Goal: Information Seeking & Learning: Learn about a topic

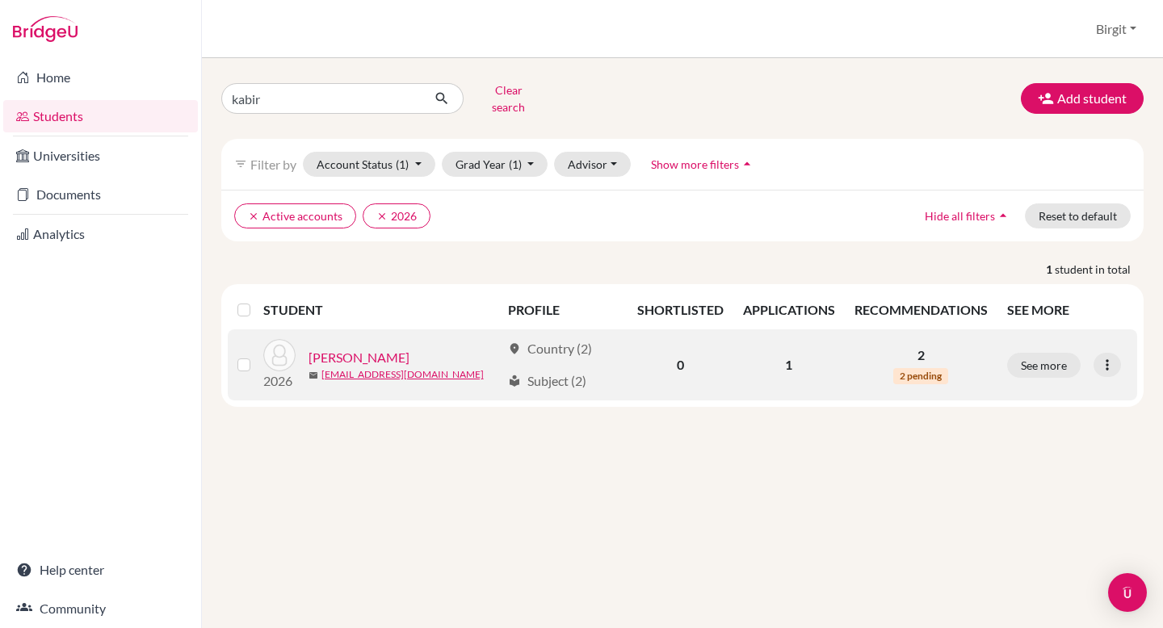
click at [380, 348] on link "[PERSON_NAME]" at bounding box center [359, 357] width 101 height 19
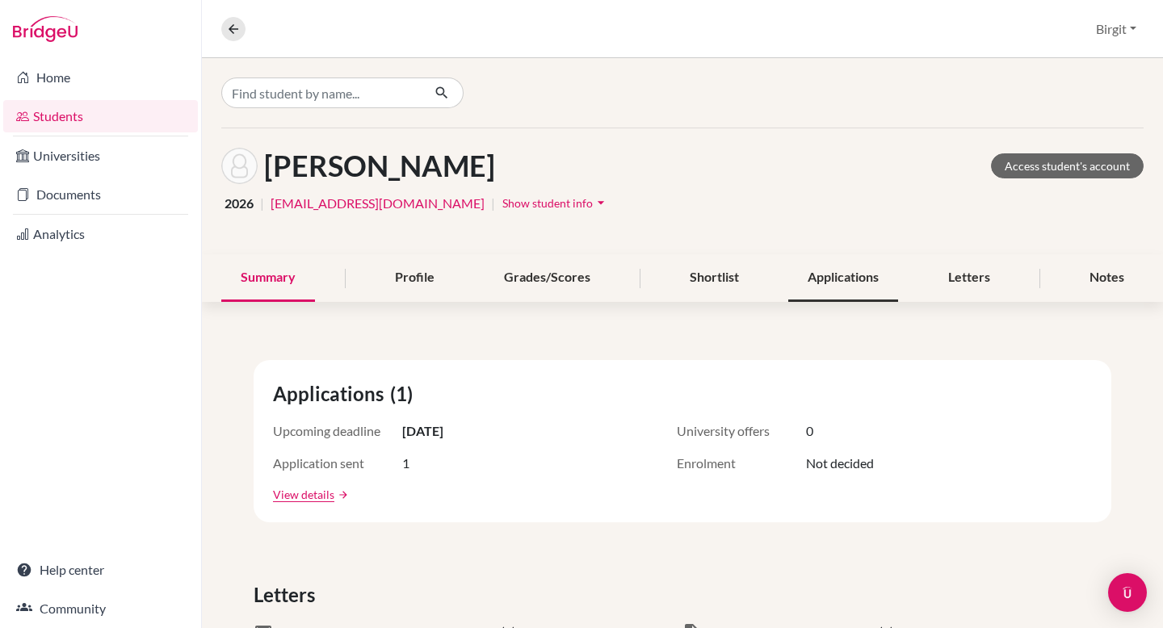
click at [859, 273] on div "Applications" at bounding box center [843, 278] width 110 height 48
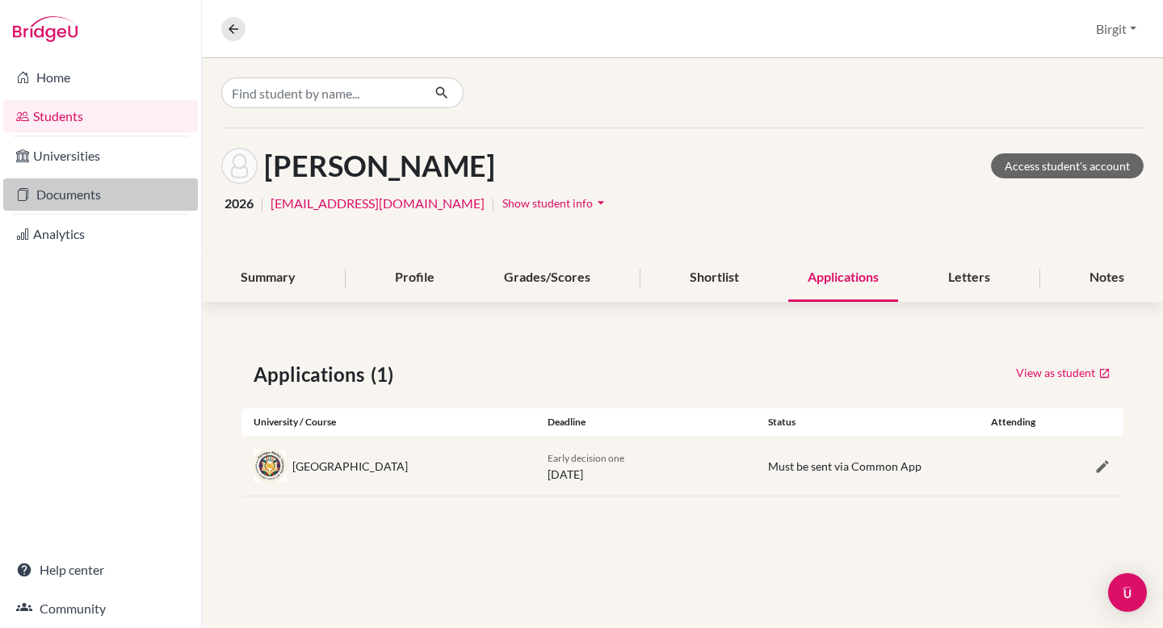
click at [73, 194] on link "Documents" at bounding box center [100, 195] width 195 height 32
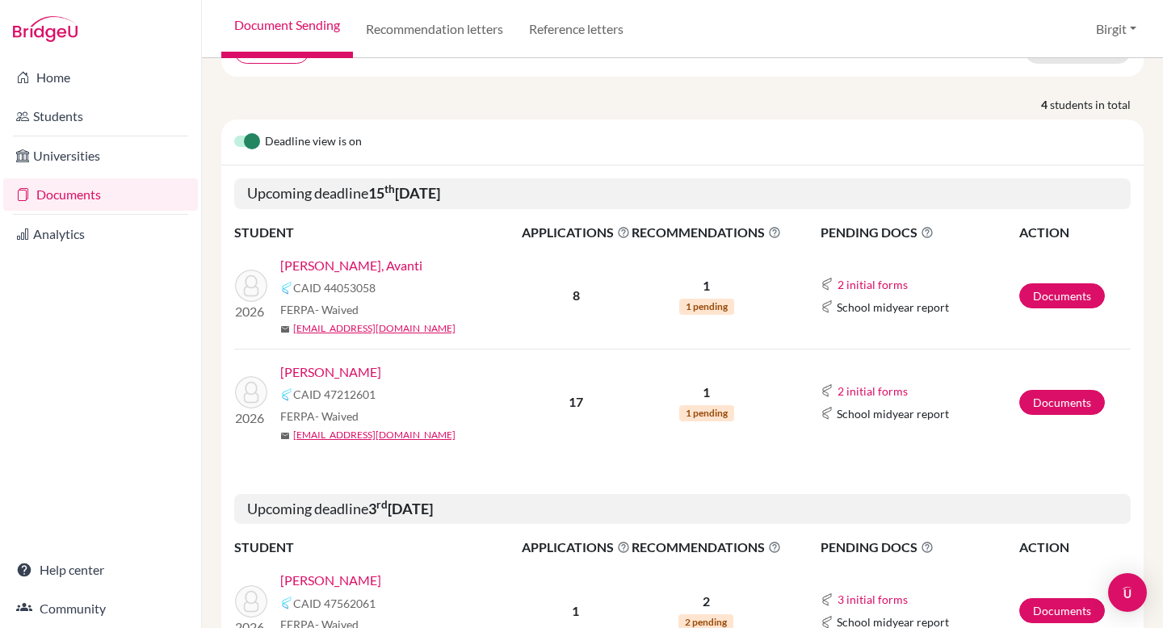
scroll to position [157, 0]
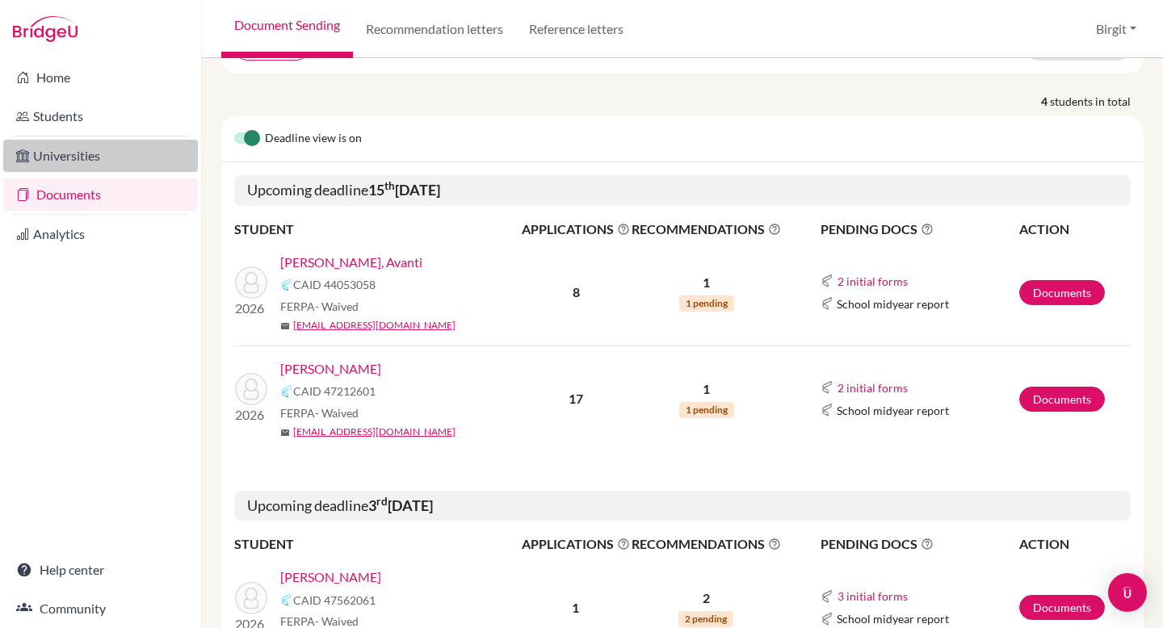
click at [60, 158] on link "Universities" at bounding box center [100, 156] width 195 height 32
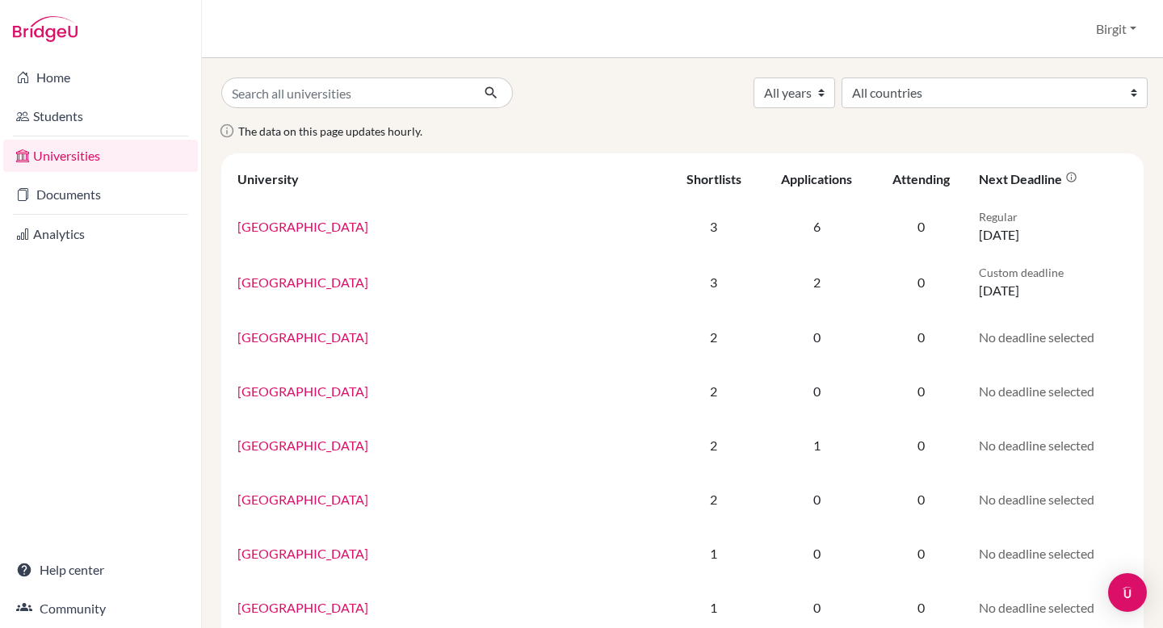
click at [65, 114] on link "Students" at bounding box center [100, 116] width 195 height 32
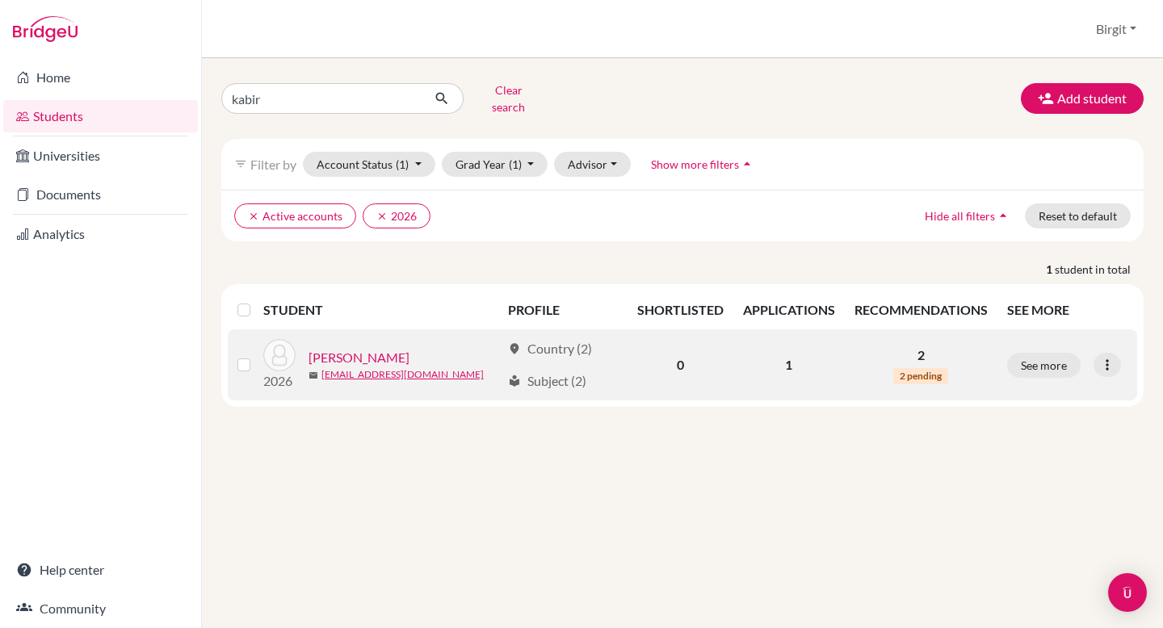
click at [359, 348] on link "[PERSON_NAME]" at bounding box center [359, 357] width 101 height 19
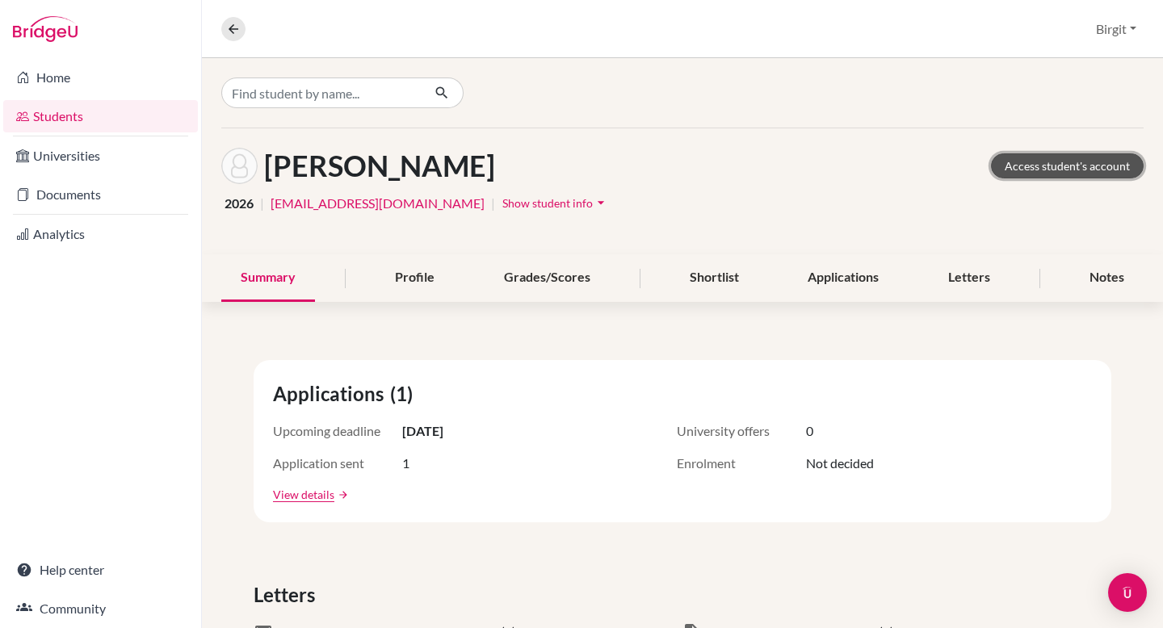
click at [1050, 169] on link "Access student's account" at bounding box center [1067, 165] width 153 height 25
click at [843, 279] on div "Applications" at bounding box center [843, 278] width 110 height 48
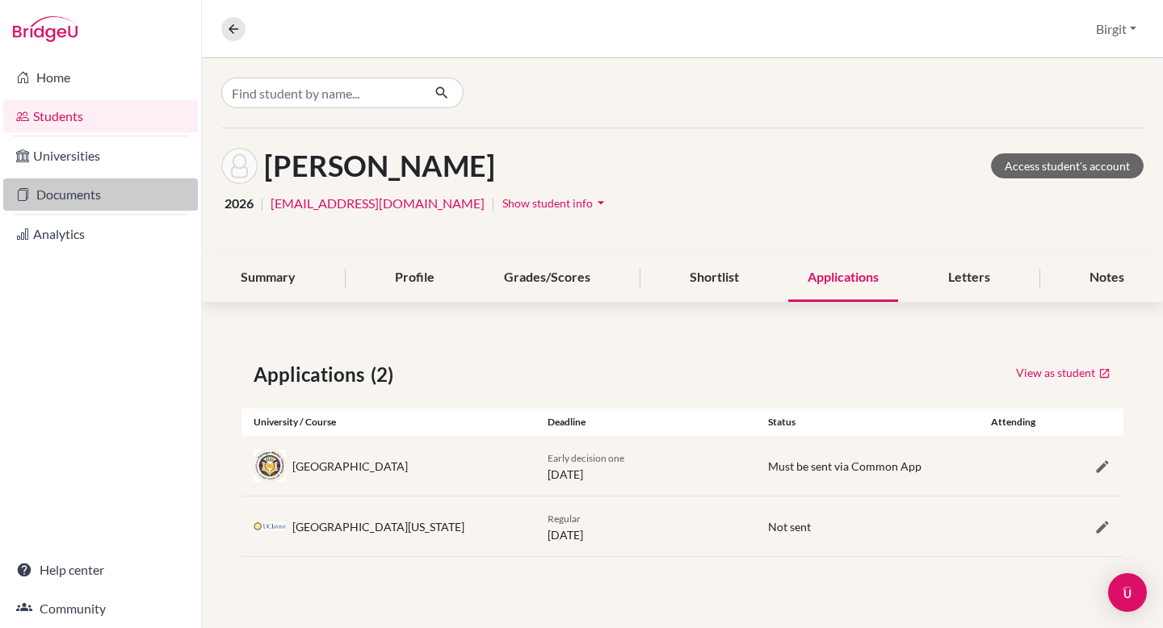
click at [46, 197] on link "Documents" at bounding box center [100, 195] width 195 height 32
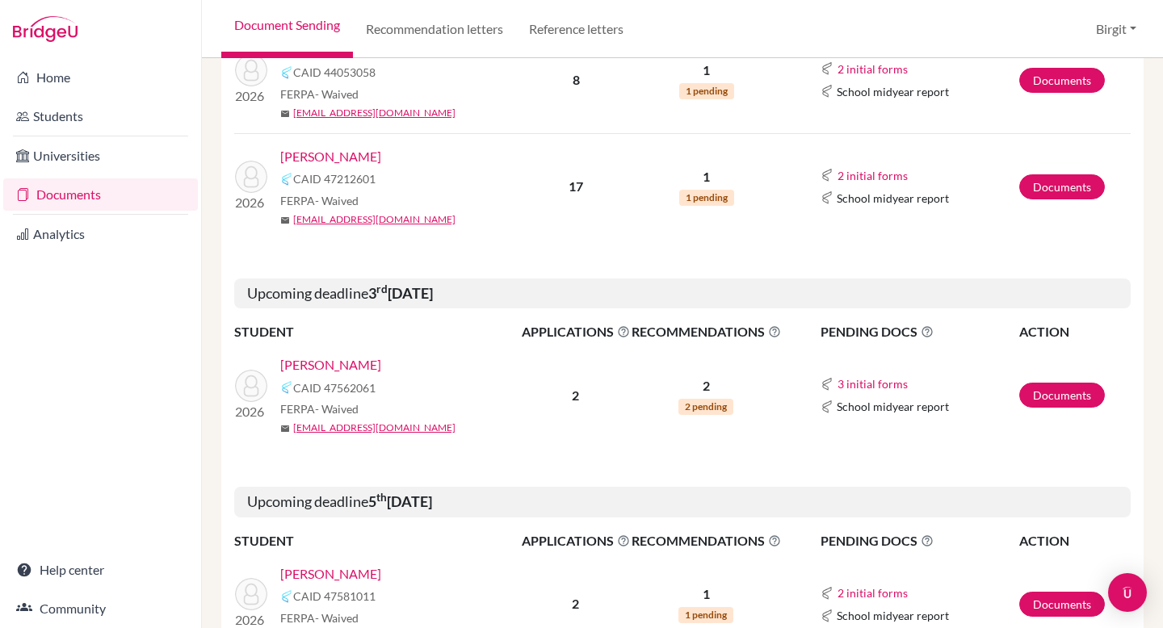
scroll to position [379, 0]
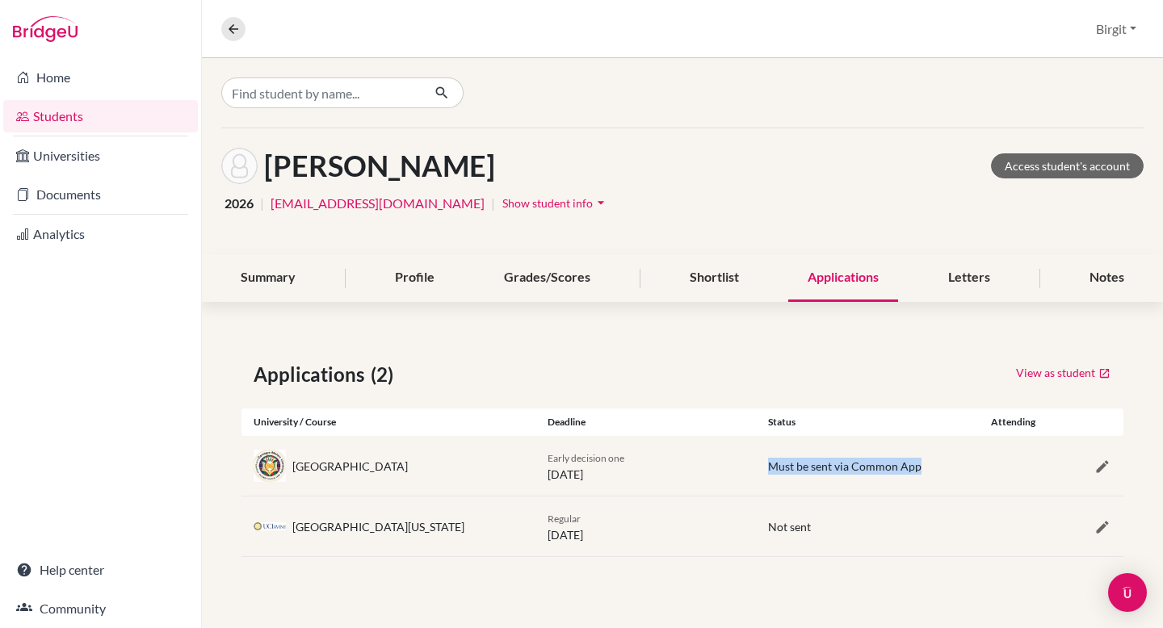
drag, startPoint x: 767, startPoint y: 467, endPoint x: 919, endPoint y: 464, distance: 152.7
click at [919, 464] on div "Must be sent via Common App" at bounding box center [866, 466] width 221 height 17
click at [914, 466] on span "Must be sent via Common App" at bounding box center [844, 467] width 153 height 14
